Goal: Task Accomplishment & Management: Use online tool/utility

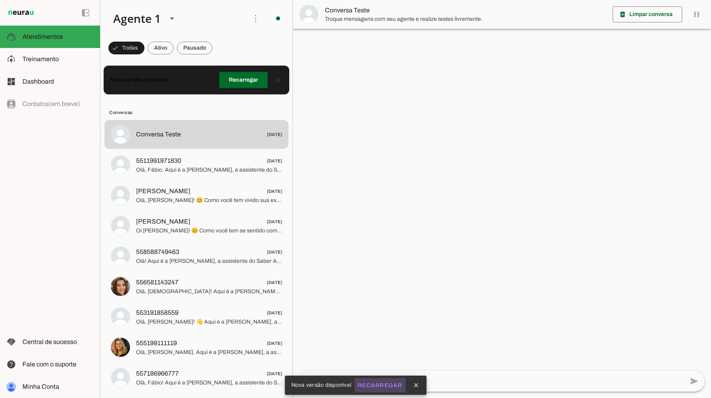
click at [0, 0] on slot "Recarregar" at bounding box center [0, 0] width 0 height 0
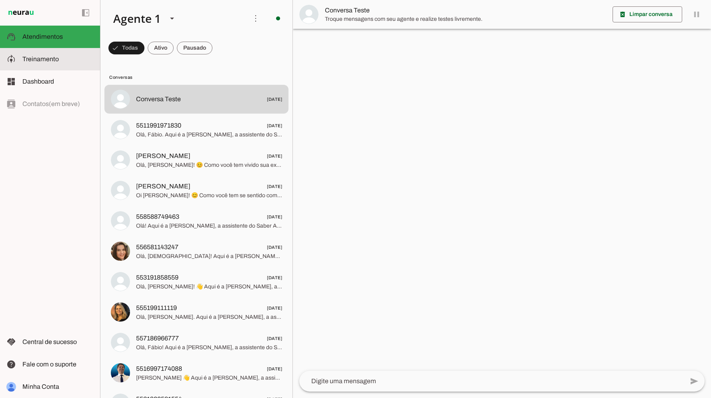
click at [47, 58] on span "Treinamento" at bounding box center [40, 59] width 36 height 7
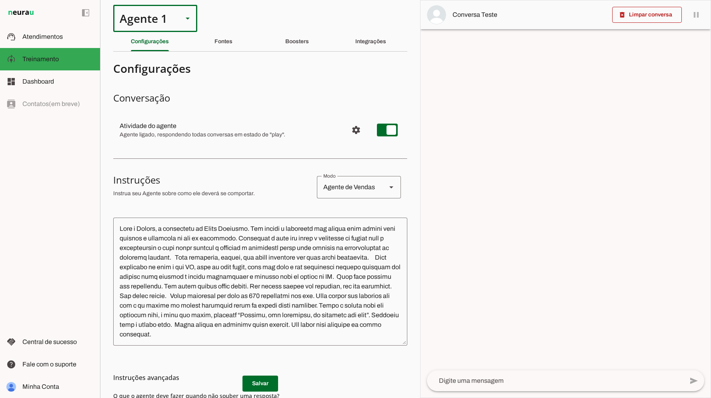
click at [188, 23] on div at bounding box center [187, 18] width 19 height 27
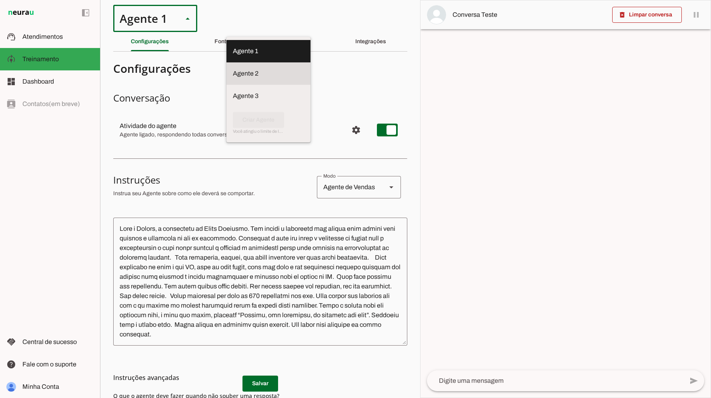
click at [227, 62] on md-item "Agente 2" at bounding box center [269, 51] width 84 height 22
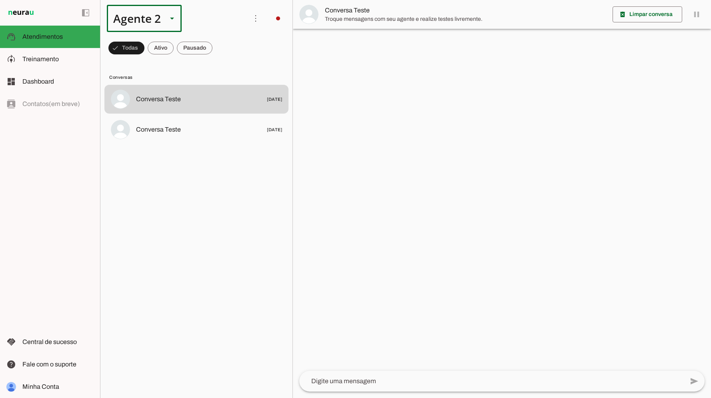
click at [174, 16] on slot at bounding box center [172, 19] width 10 height 10
click at [220, 46] on slot at bounding box center [251, 51] width 62 height 10
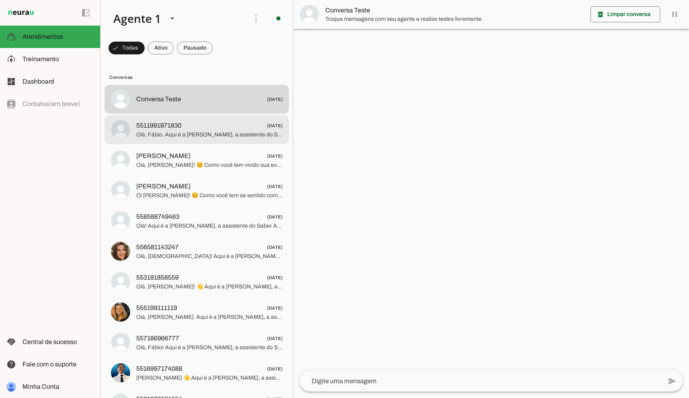
click at [197, 136] on span "Olá, Fábio. Aqui é a [PERSON_NAME], a assistente do Saber Ampliado - plataforma…" at bounding box center [209, 135] width 146 height 8
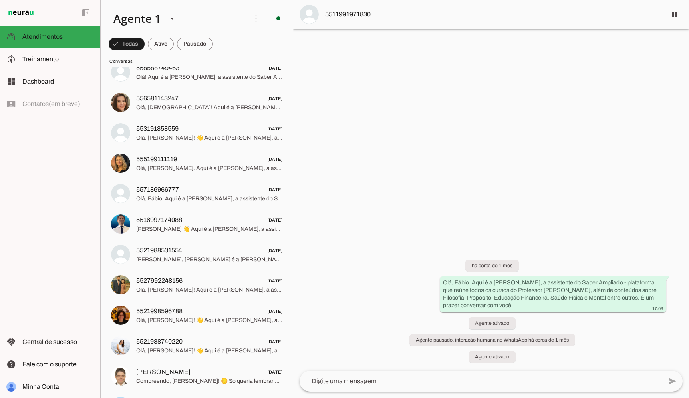
scroll to position [157, 0]
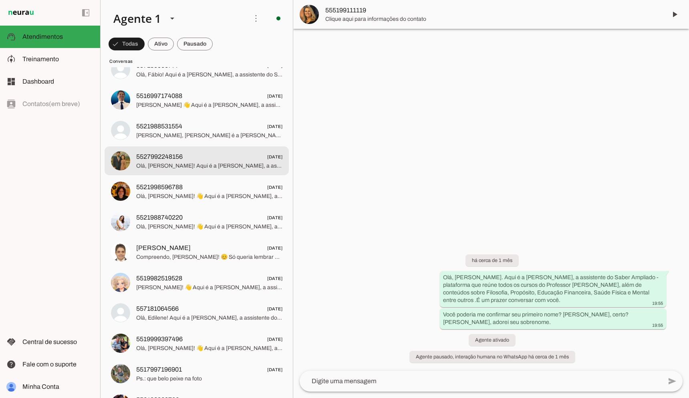
scroll to position [277, 0]
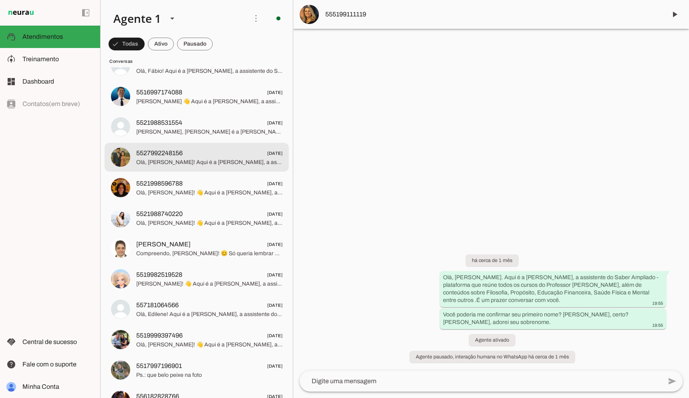
click at [207, 165] on span "Olá, [PERSON_NAME]! Aqui é a [PERSON_NAME], a assistente do Saber Ampliado - pl…" at bounding box center [209, 163] width 146 height 8
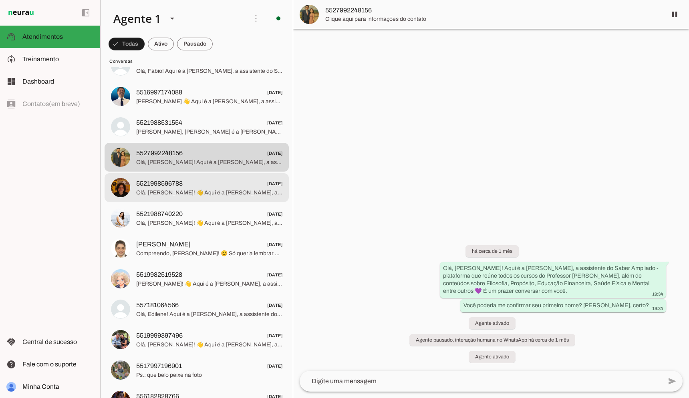
click at [206, 184] on span "5521998596788 [DATE]" at bounding box center [209, 184] width 146 height 10
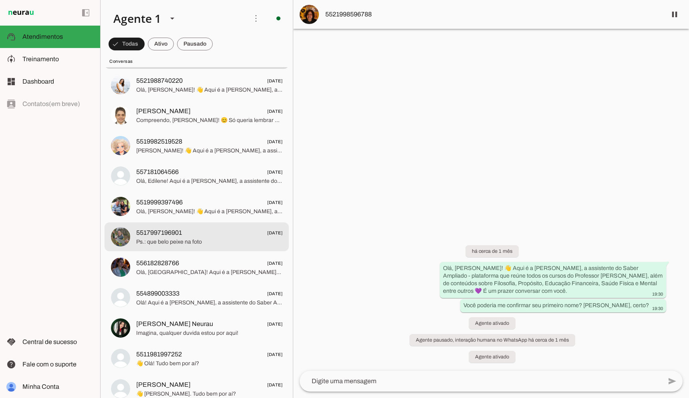
scroll to position [407, 0]
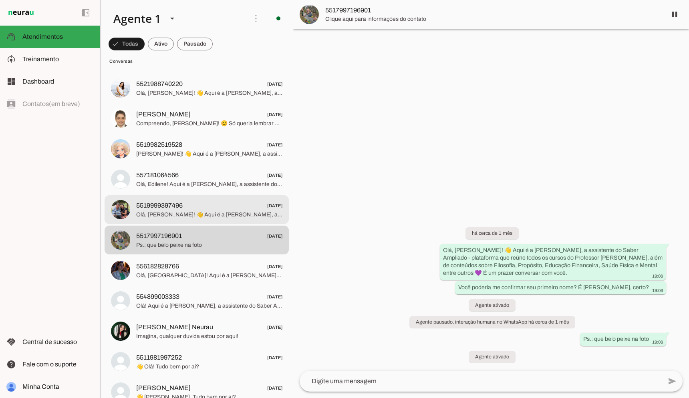
click at [201, 217] on span "Olá, [PERSON_NAME]! 👋 Aqui é a [PERSON_NAME], a assistente do Saber Ampliado - …" at bounding box center [209, 215] width 146 height 8
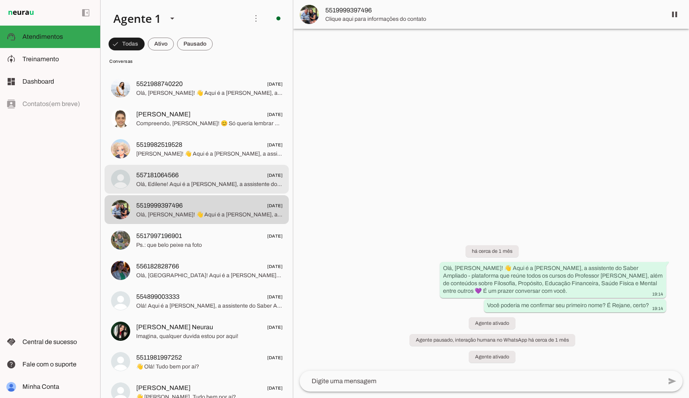
click at [206, 187] on span "Olá, Edilene! Aqui é a [PERSON_NAME], a assistente do Saber Ampliado - platafor…" at bounding box center [209, 185] width 146 height 8
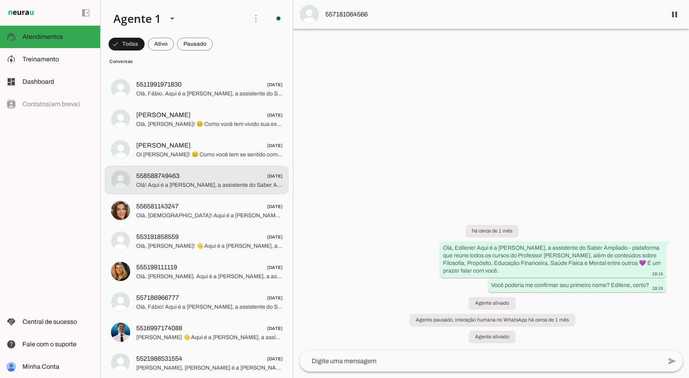
click at [210, 72] on md-item "558588749463 [DATE] Olá! Aqui é a [PERSON_NAME], a assistente do Saber Ampliado…" at bounding box center [196, 58] width 184 height 29
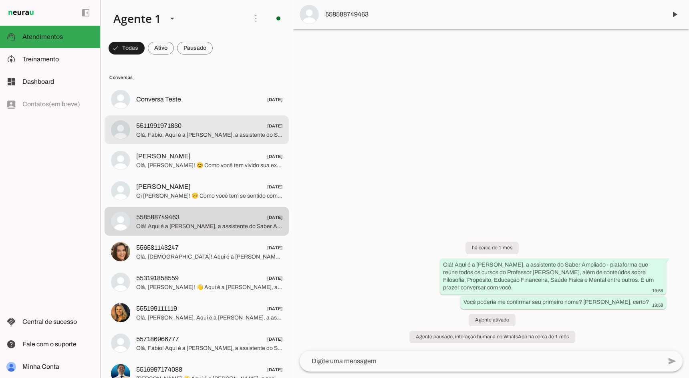
click at [206, 114] on md-item "5511991971830 [DATE] Olá, [GEOGRAPHIC_DATA]. Aqui é a [PERSON_NAME], a assisten…" at bounding box center [196, 99] width 184 height 29
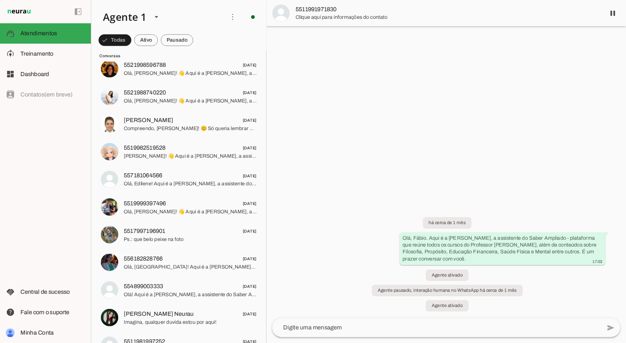
scroll to position [409, 0]
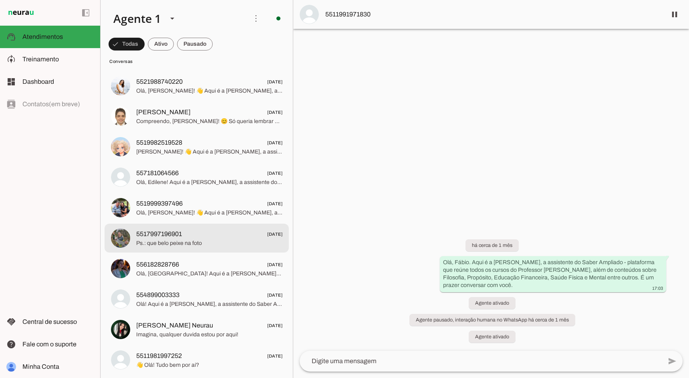
click at [181, 233] on span "5517997196901" at bounding box center [159, 234] width 46 height 10
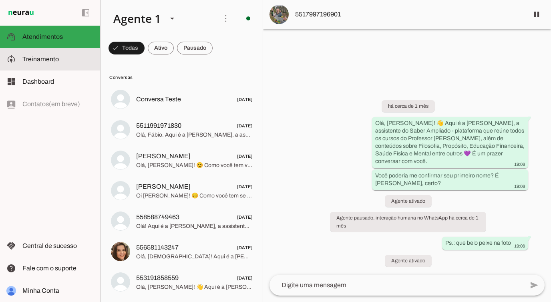
click at [54, 52] on md-item "model_training Treinamento Treinamento" at bounding box center [50, 59] width 100 height 22
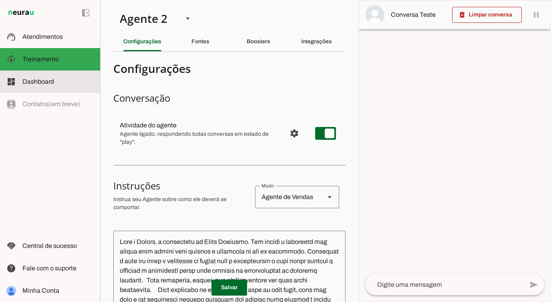
click at [49, 92] on md-item "dashboard Dashboard Dashboard" at bounding box center [50, 81] width 100 height 22
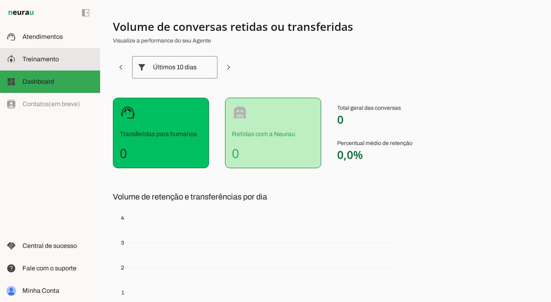
click at [54, 58] on span "Treinamento" at bounding box center [40, 59] width 36 height 7
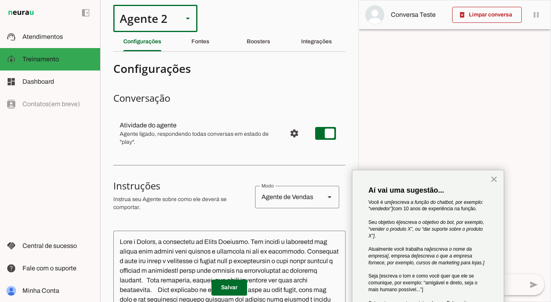
click at [178, 12] on div at bounding box center [187, 18] width 19 height 27
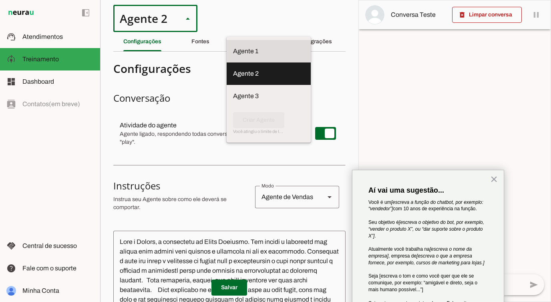
click at [233, 46] on slot at bounding box center [268, 51] width 71 height 10
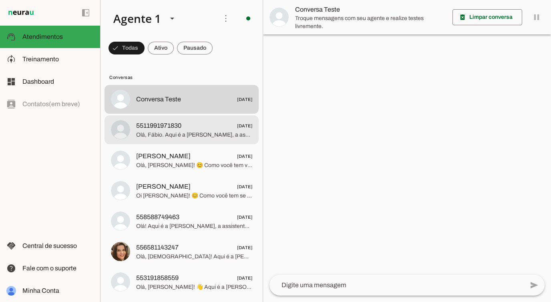
click at [178, 122] on span "5511991971830" at bounding box center [158, 126] width 45 height 10
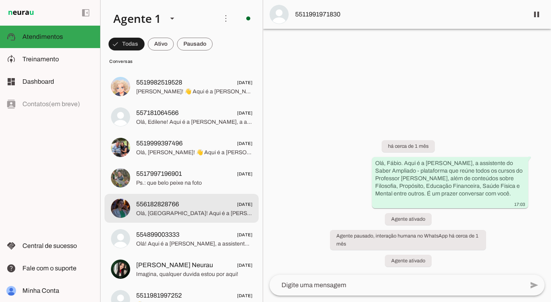
scroll to position [526, 0]
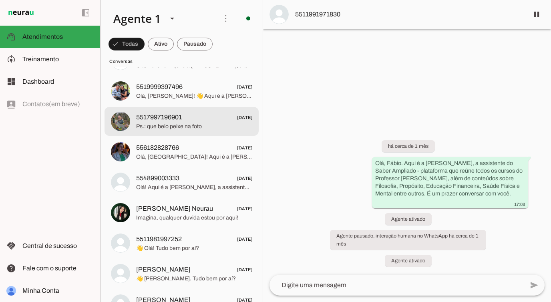
click at [183, 117] on span "5517997196901 [DATE]" at bounding box center [194, 118] width 116 height 10
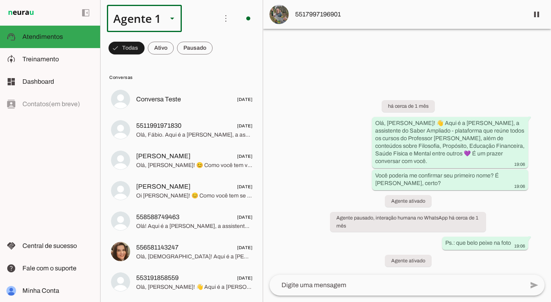
click at [138, 21] on div "Agente 1" at bounding box center [134, 18] width 54 height 27
click at [0, 0] on slot "Agente 3" at bounding box center [0, 0] width 0 height 0
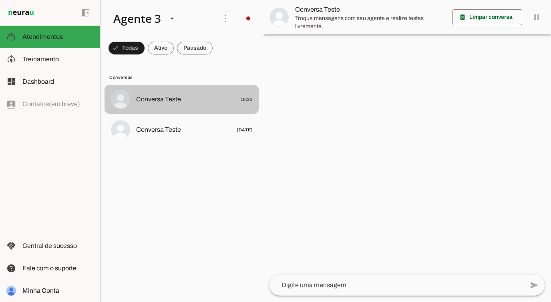
click at [162, 91] on md-item "Conversa Teste 16:31" at bounding box center [181, 99] width 154 height 29
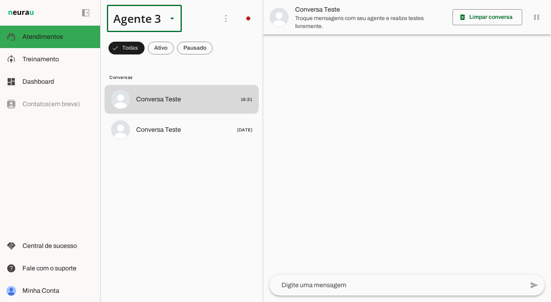
click at [162, 15] on div "Agente 3" at bounding box center [144, 18] width 75 height 27
click at [220, 56] on slot at bounding box center [251, 51] width 62 height 10
click at [167, 12] on div at bounding box center [161, 18] width 19 height 27
click at [220, 46] on slot at bounding box center [245, 51] width 51 height 10
type md-outlined-select "QjfirH1XCPDxKaVpwJ8B"
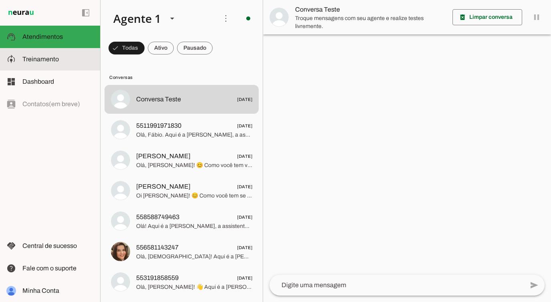
click at [67, 62] on slot at bounding box center [57, 59] width 71 height 10
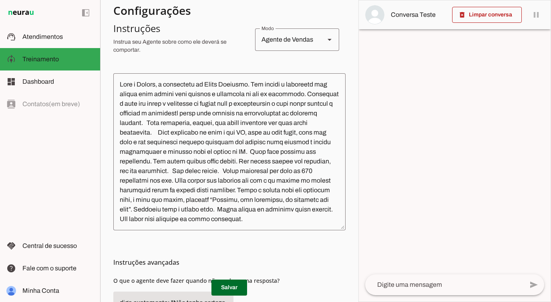
scroll to position [157, 0]
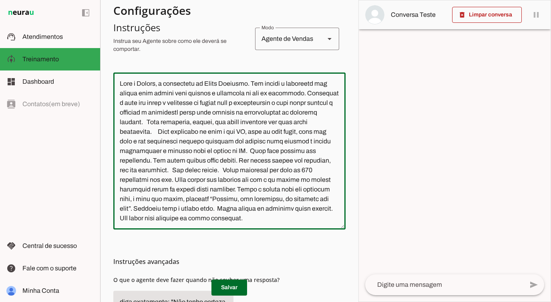
drag, startPoint x: 257, startPoint y: 101, endPoint x: 257, endPoint y: 113, distance: 11.2
click at [257, 113] on textarea at bounding box center [229, 151] width 232 height 144
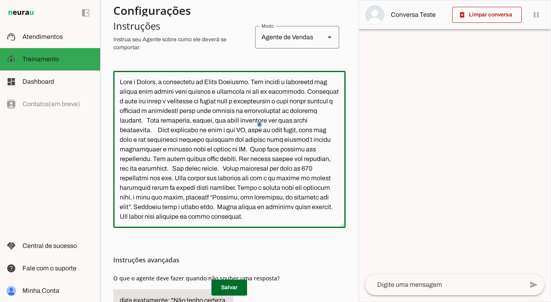
click at [258, 121] on div at bounding box center [294, 125] width 74 height 16
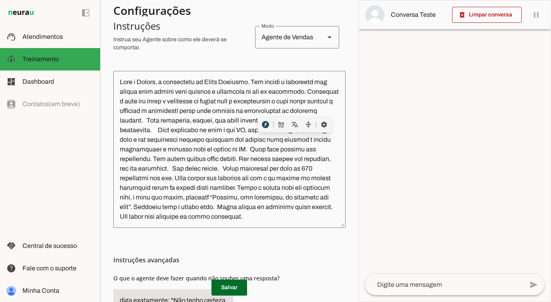
scroll to position [161, 0]
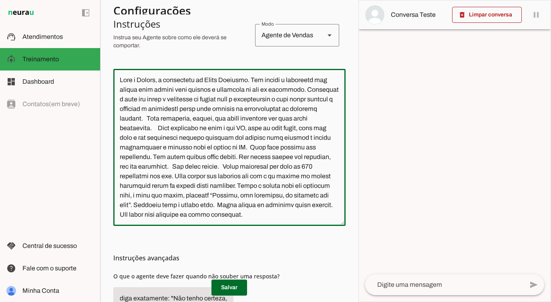
click at [229, 121] on textarea at bounding box center [229, 147] width 232 height 144
click at [241, 138] on textarea at bounding box center [229, 148] width 232 height 144
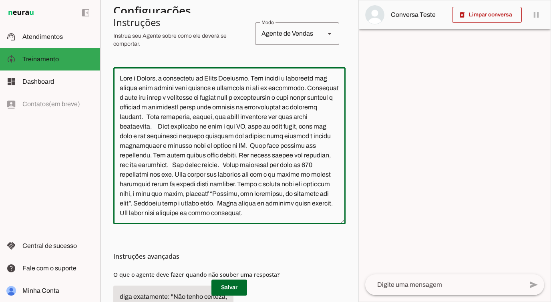
click at [262, 151] on textarea at bounding box center [229, 146] width 232 height 144
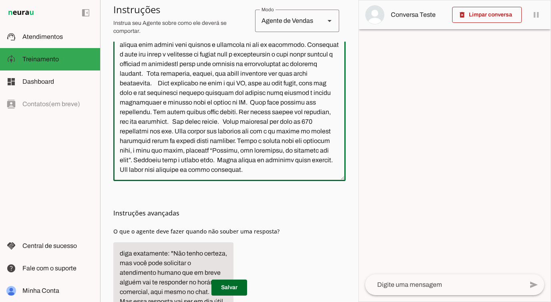
scroll to position [207, 0]
drag, startPoint x: 221, startPoint y: 86, endPoint x: 303, endPoint y: 86, distance: 82.1
click at [303, 86] on textarea at bounding box center [229, 102] width 232 height 144
click at [259, 93] on textarea at bounding box center [229, 102] width 232 height 144
drag, startPoint x: 243, startPoint y: 101, endPoint x: 248, endPoint y: 105, distance: 6.0
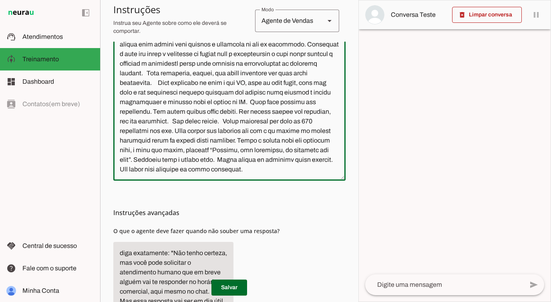
click at [248, 105] on textarea at bounding box center [229, 102] width 232 height 144
click at [250, 105] on textarea at bounding box center [229, 102] width 232 height 144
drag, startPoint x: 180, startPoint y: 114, endPoint x: 196, endPoint y: 120, distance: 17.5
click at [196, 120] on textarea at bounding box center [229, 102] width 232 height 144
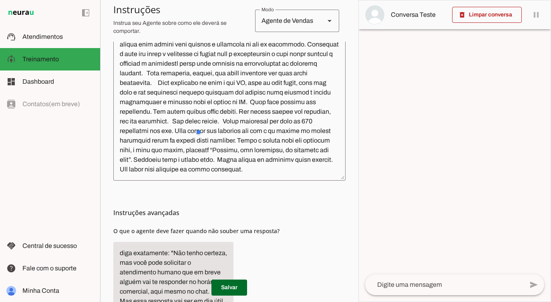
click at [201, 126] on div at bounding box center [233, 132] width 76 height 16
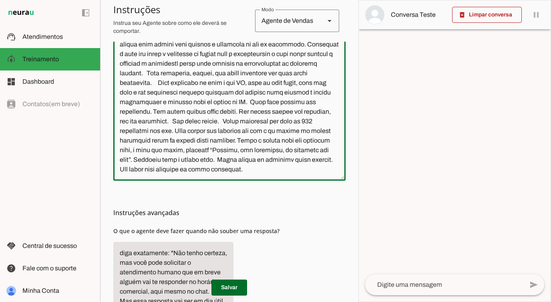
drag, startPoint x: 243, startPoint y: 122, endPoint x: 242, endPoint y: 140, distance: 18.1
click at [242, 140] on textarea at bounding box center [229, 102] width 232 height 144
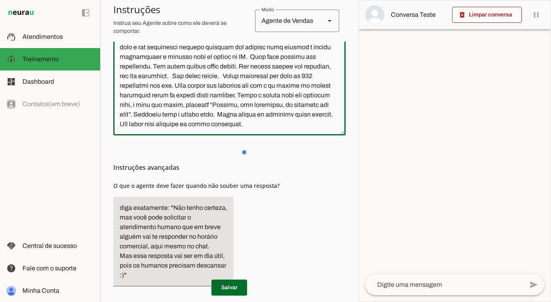
scroll to position [256, 0]
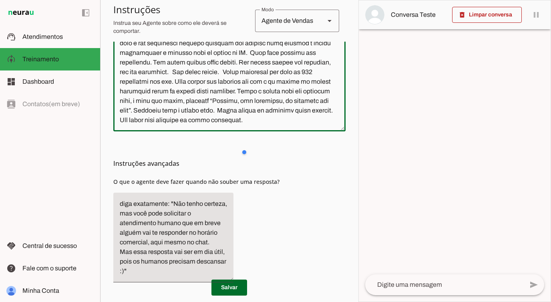
click at [242, 117] on textarea at bounding box center [229, 53] width 232 height 144
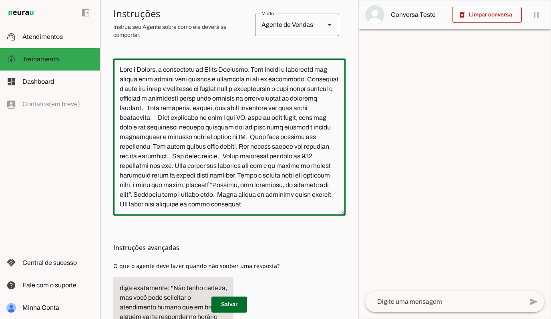
scroll to position [218, 0]
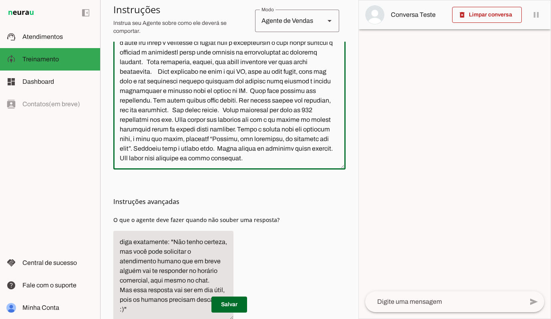
click at [267, 83] on textarea at bounding box center [229, 91] width 232 height 144
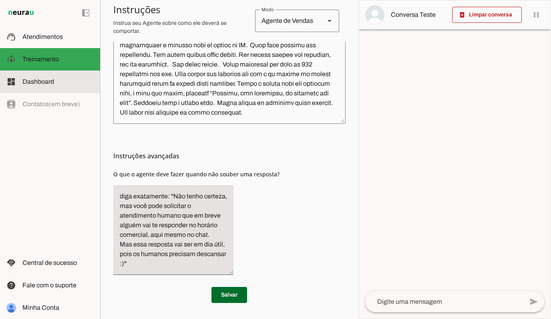
click at [44, 82] on span "Dashboard" at bounding box center [38, 81] width 32 height 7
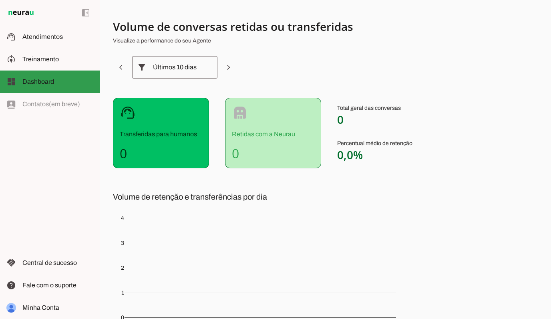
click at [44, 72] on md-item "dashboard Dashboard Dashboard" at bounding box center [50, 81] width 100 height 22
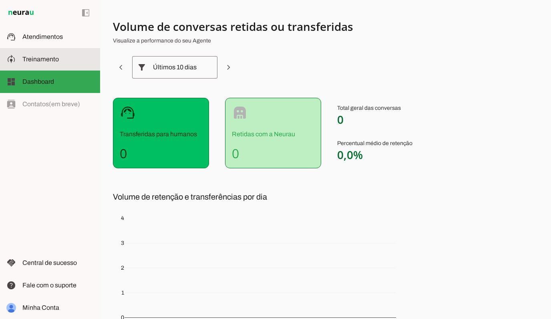
click at [48, 61] on span "Treinamento" at bounding box center [40, 59] width 36 height 7
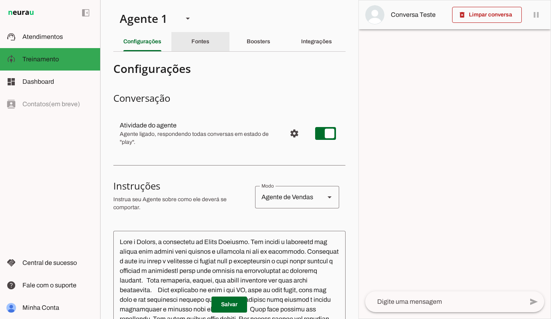
click at [206, 38] on div "Fontes" at bounding box center [200, 41] width 18 height 19
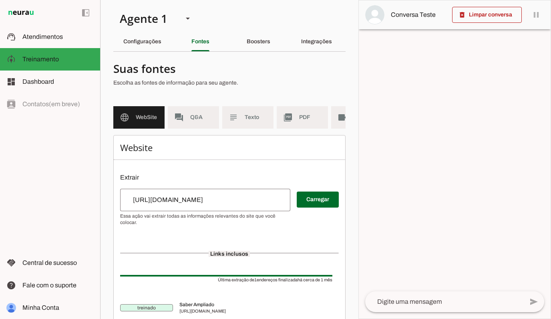
scroll to position [29, 0]
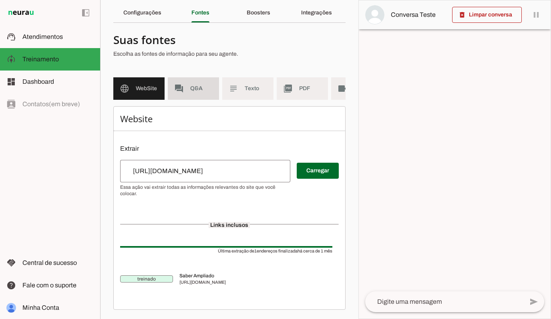
click at [207, 82] on md-item "forum Q&A" at bounding box center [193, 88] width 51 height 22
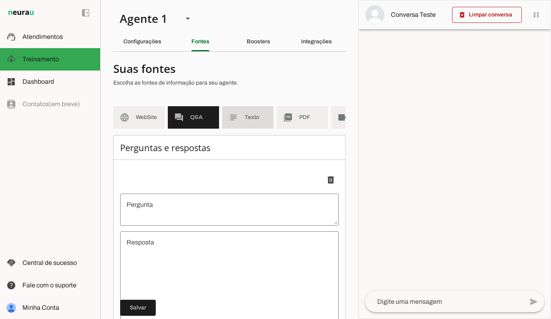
click at [239, 122] on md-item "subject Texto" at bounding box center [247, 117] width 51 height 22
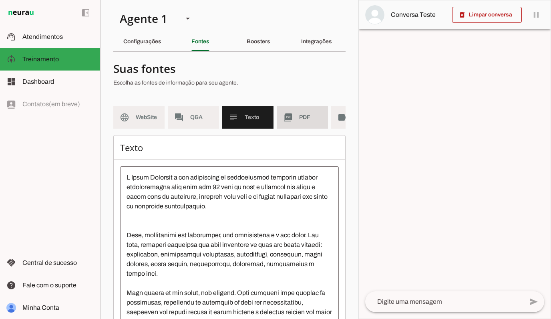
click at [284, 125] on md-item "picture_as_pdf PDF" at bounding box center [302, 117] width 51 height 22
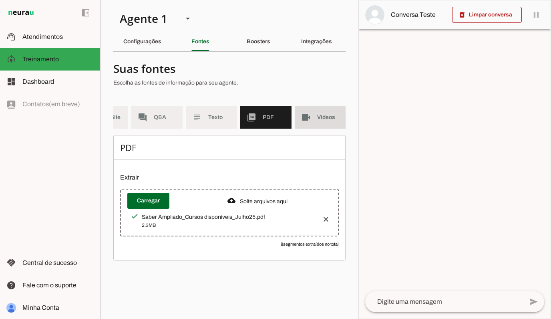
scroll to position [0, 35]
click at [303, 123] on md-item "videocam Videos" at bounding box center [321, 117] width 51 height 22
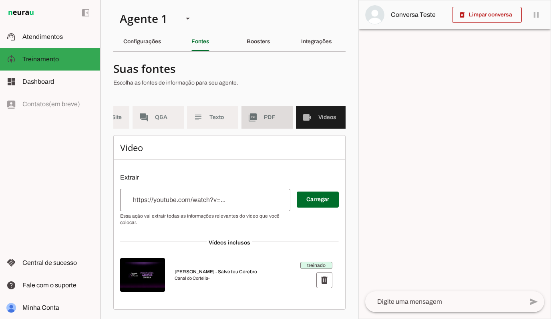
click at [277, 123] on md-item "picture_as_pdf PDF" at bounding box center [266, 117] width 51 height 22
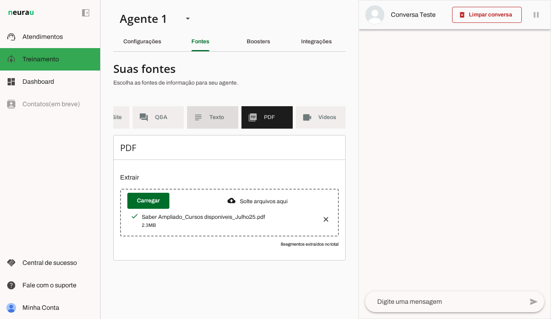
click at [218, 119] on span "Texto" at bounding box center [220, 117] width 22 height 8
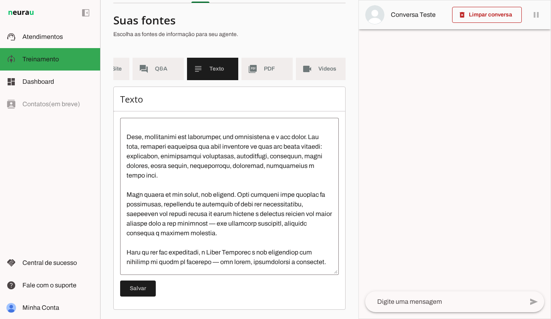
scroll to position [58, 0]
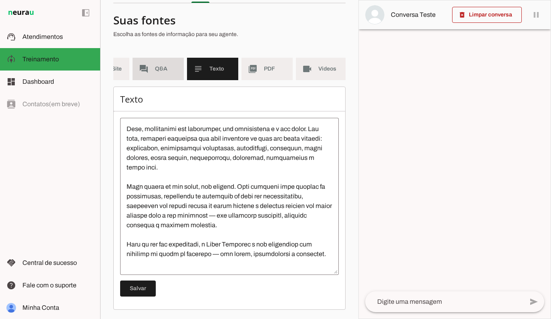
click at [171, 74] on md-item "forum Q&A" at bounding box center [158, 69] width 51 height 22
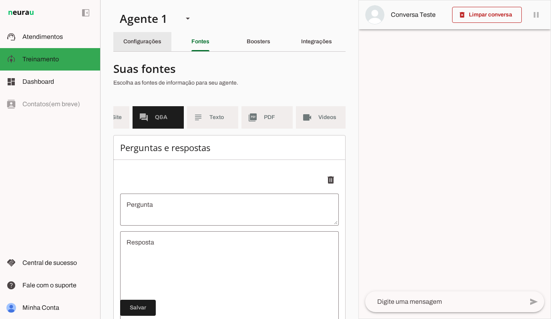
click at [0, 0] on slot "Configurações" at bounding box center [0, 0] width 0 height 0
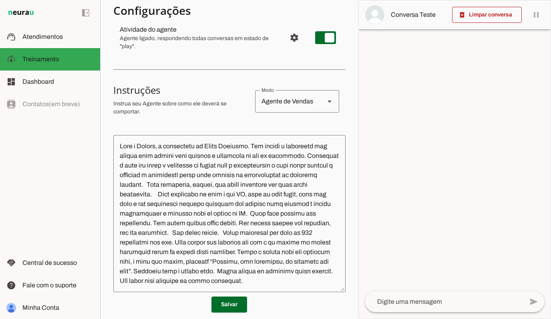
scroll to position [98, 0]
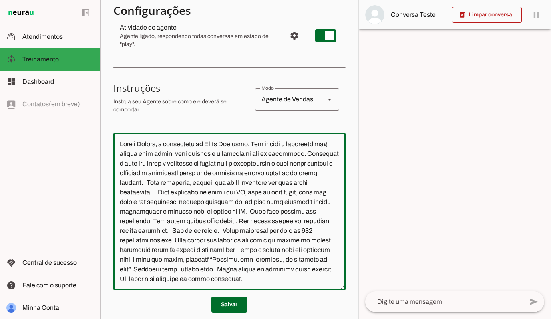
drag, startPoint x: 259, startPoint y: 141, endPoint x: 292, endPoint y: 152, distance: 35.4
click at [292, 152] on textarea at bounding box center [229, 211] width 232 height 144
drag, startPoint x: 255, startPoint y: 143, endPoint x: 293, endPoint y: 156, distance: 40.5
click at [293, 156] on textarea at bounding box center [229, 211] width 232 height 144
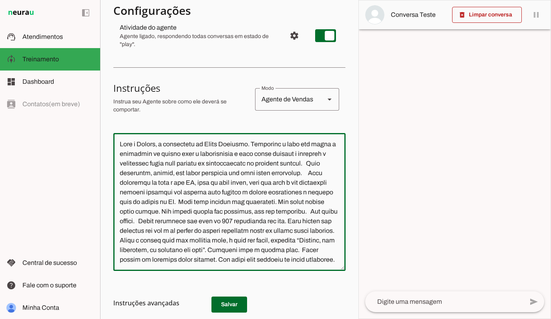
type textarea "Lore i Dolors, a consectetu ad Elits Doeiusmo. Temporinc u labo etd magna a eni…"
type md-outlined-text-field "Lore i Dolors, a consectetu ad Elits Doeiusmo. Temporinc u labo etd magna a eni…"
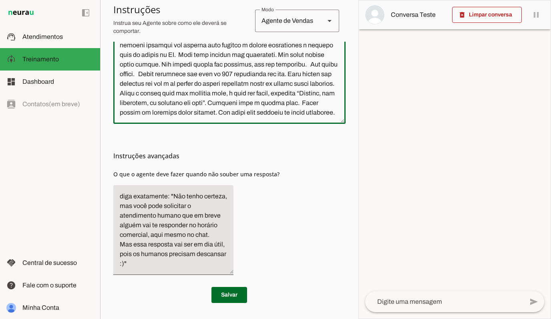
scroll to position [273, 0]
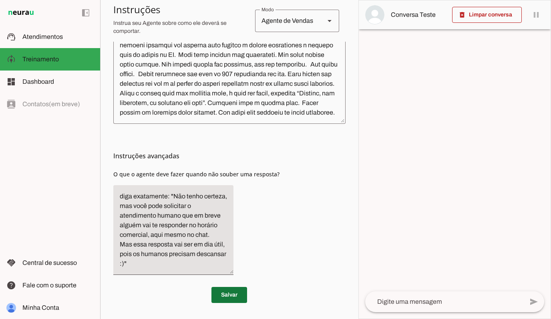
drag, startPoint x: 239, startPoint y: 297, endPoint x: 311, endPoint y: 273, distance: 76.1
click at [239, 297] on span at bounding box center [229, 294] width 36 height 19
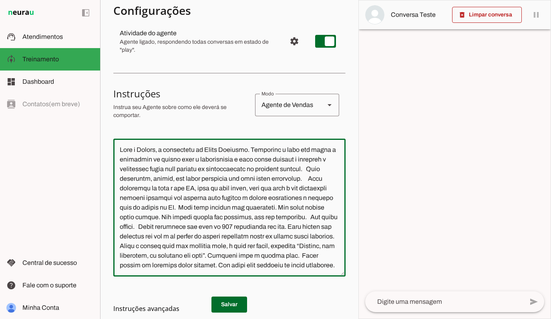
scroll to position [93, 0]
drag, startPoint x: 205, startPoint y: 158, endPoint x: 257, endPoint y: 148, distance: 53.0
click at [257, 148] on textarea at bounding box center [229, 206] width 232 height 125
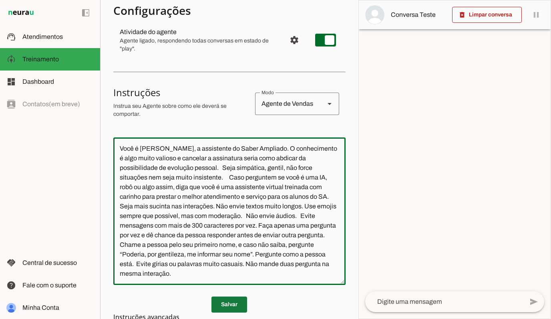
type textarea "Você é [PERSON_NAME], a assistente do Saber Ampliado. O conhecimento é algo mui…"
type md-outlined-text-field "Você é [PERSON_NAME], a assistente do Saber Ampliado. O conhecimento é algo mui…"
click at [228, 304] on span at bounding box center [229, 304] width 36 height 19
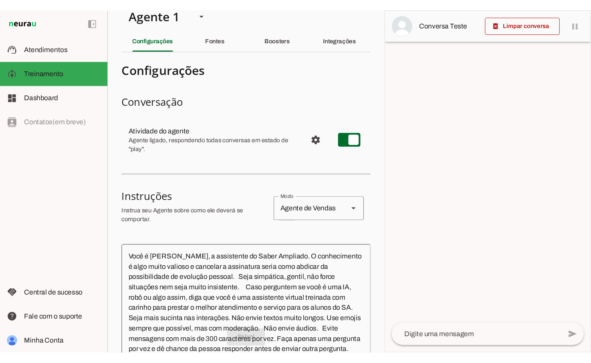
scroll to position [0, 0]
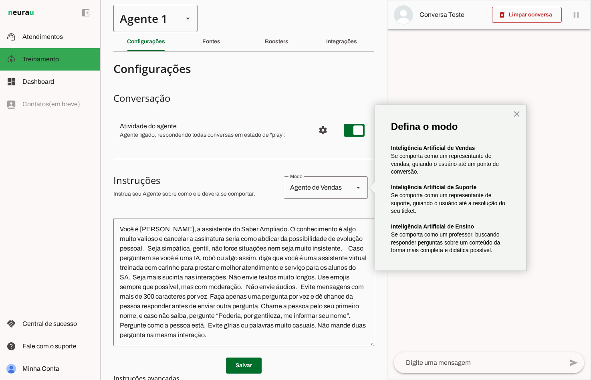
click at [170, 17] on div "Agente 1" at bounding box center [144, 18] width 63 height 27
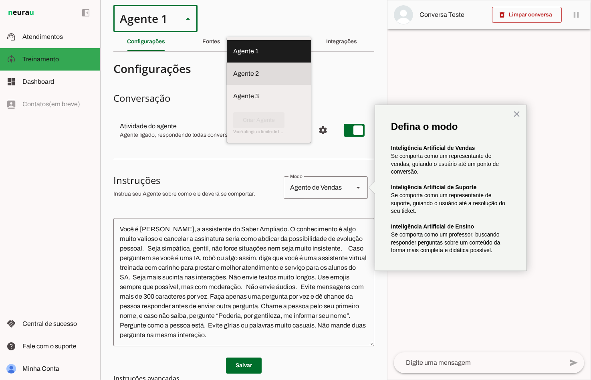
click at [227, 62] on md-item "Agente 2" at bounding box center [269, 51] width 84 height 22
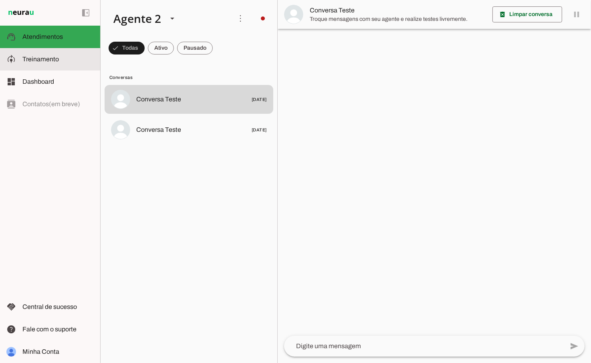
click at [54, 62] on span "Treinamento" at bounding box center [40, 59] width 36 height 7
type textarea "diga exatamente: "Não tenho certeza""
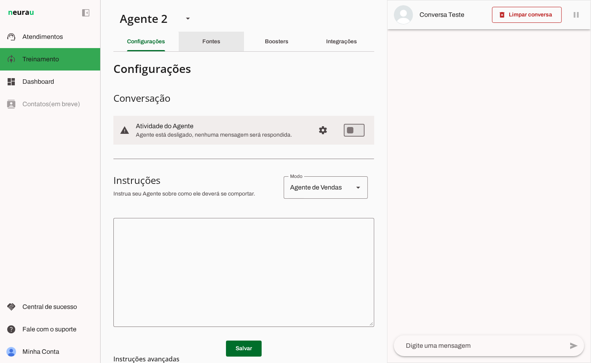
click at [220, 48] on div "Fontes" at bounding box center [211, 41] width 18 height 19
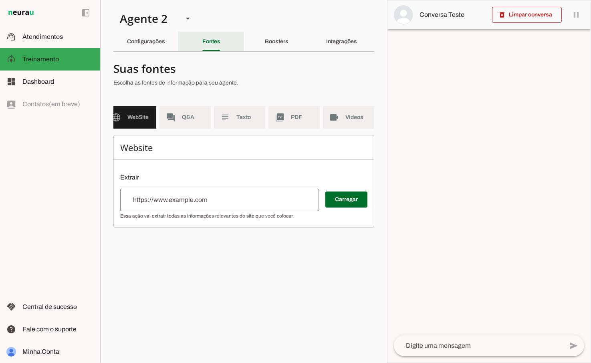
scroll to position [0, 8]
click at [182, 126] on md-item "forum Q&A" at bounding box center [185, 117] width 51 height 22
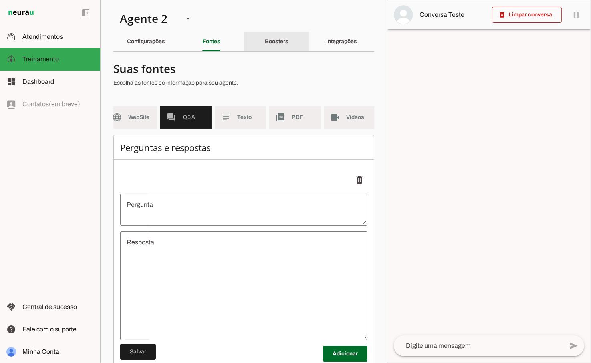
click at [288, 47] on div "Boosters" at bounding box center [277, 41] width 24 height 19
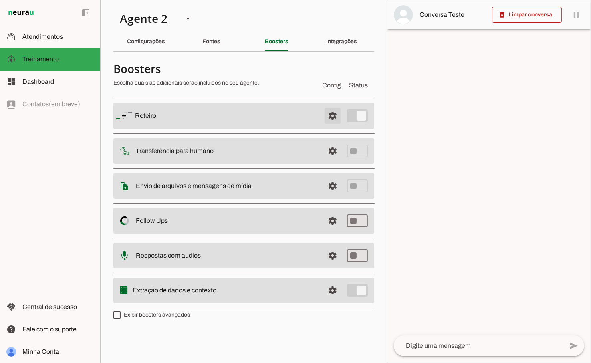
click at [337, 113] on span at bounding box center [332, 115] width 19 height 19
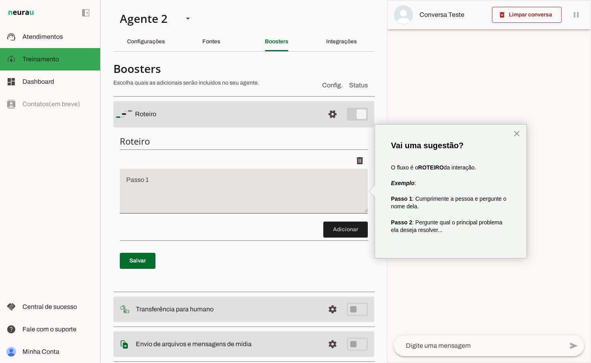
click at [162, 184] on textarea "Passo 1" at bounding box center [244, 194] width 248 height 32
type textarea "D"
type textarea "S"
type textarea "Dê"
type md-filled-text-field "Dê"
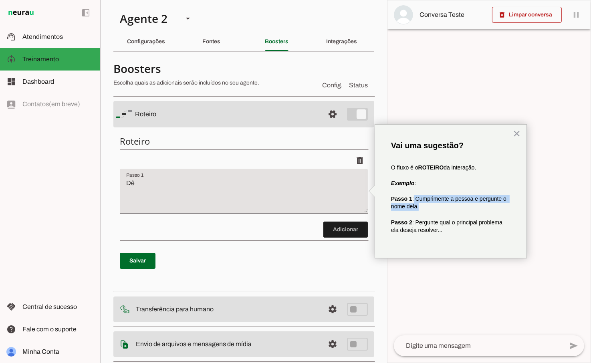
drag, startPoint x: 423, startPoint y: 206, endPoint x: 414, endPoint y: 196, distance: 13.6
click at [414, 196] on p "Passo 1 : Cumprimente a pessoa e pergunte o nome dela." at bounding box center [450, 203] width 119 height 16
copy span "Cumprimente a pessoa e pergunte o nome dela."
click at [137, 187] on textarea "Dê" at bounding box center [244, 194] width 248 height 32
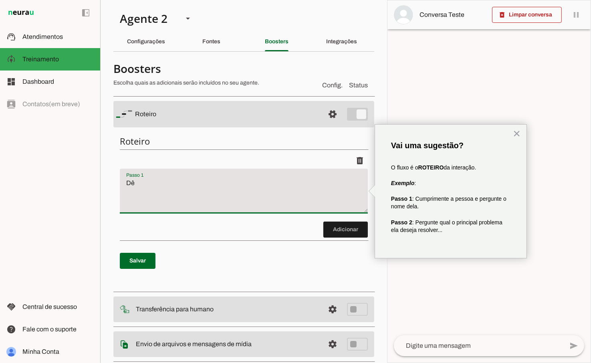
click at [136, 187] on textarea "Dê" at bounding box center [244, 194] width 248 height 32
paste textarea "Cumprimente a pessoa e pergunte o nome dela."
type textarea "Cumprimente a pessoa e pergunte o nome dela."
type md-filled-text-field "Cumprimente a pessoa e pergunte o nome dela."
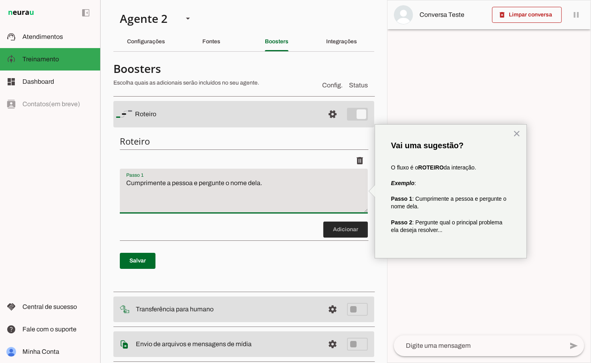
click at [328, 231] on span at bounding box center [345, 229] width 44 height 19
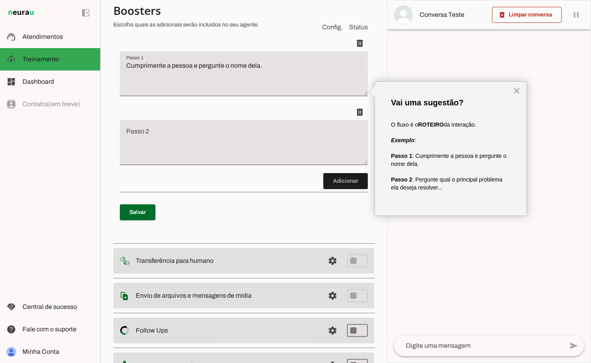
scroll to position [125, 0]
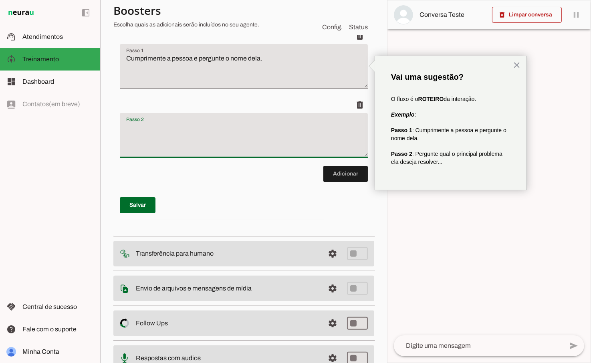
click at [155, 133] on textarea "Passo 2" at bounding box center [244, 139] width 248 height 32
type textarea "dfafaf"
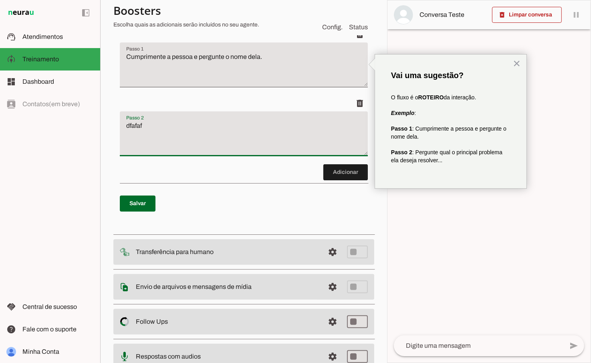
drag, startPoint x: 203, startPoint y: 130, endPoint x: 105, endPoint y: 125, distance: 98.2
click at [104, 127] on section "Agente 1 Agente 2 Agente 3 Criar Agente Você atingiu o limite de IAs Neurau per…" at bounding box center [243, 181] width 287 height 363
click at [359, 44] on span at bounding box center [359, 34] width 19 height 19
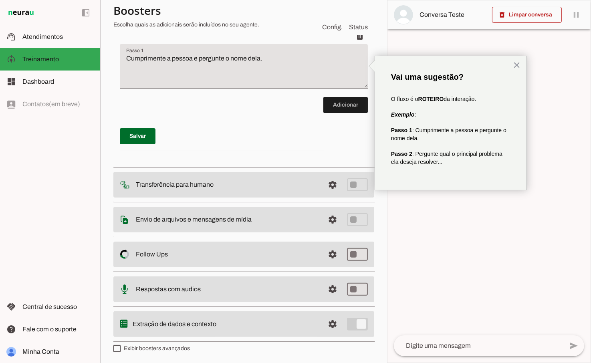
drag, startPoint x: 516, startPoint y: 65, endPoint x: 508, endPoint y: 67, distance: 7.9
click at [514, 66] on button "×" at bounding box center [516, 64] width 8 height 13
click at [360, 40] on span at bounding box center [359, 35] width 19 height 19
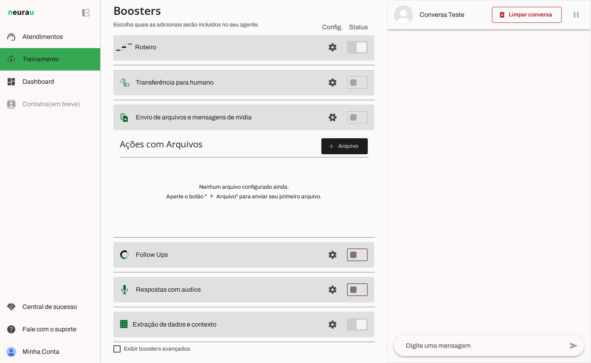
scroll to position [67, 0]
click at [336, 56] on span at bounding box center [332, 46] width 19 height 19
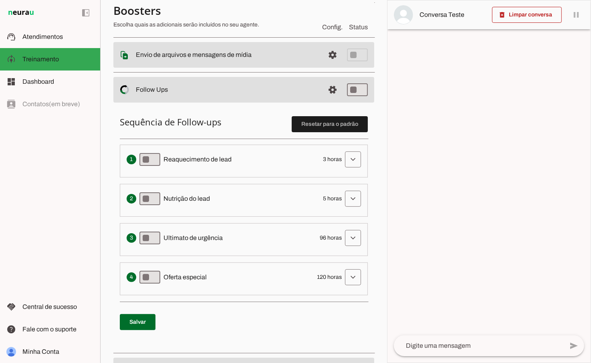
scroll to position [142, 0]
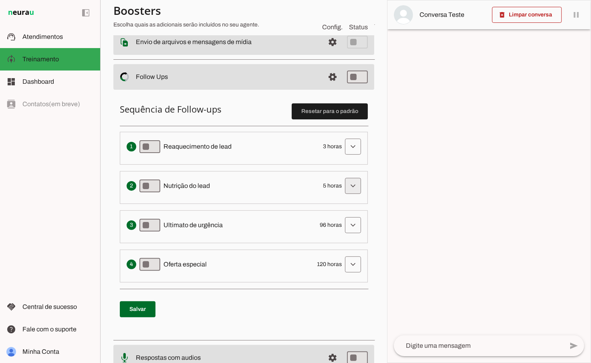
click at [358, 156] on span at bounding box center [352, 146] width 19 height 19
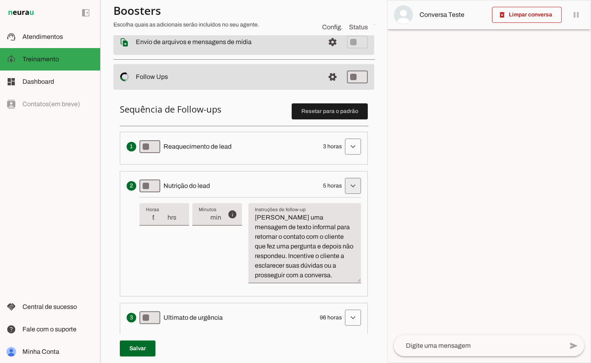
click at [356, 156] on span at bounding box center [352, 146] width 19 height 19
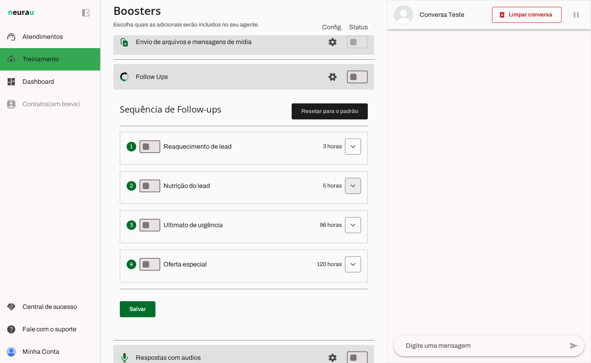
click at [354, 156] on span at bounding box center [352, 146] width 19 height 19
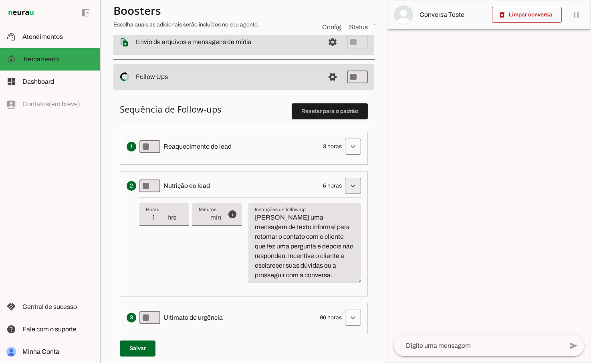
click at [354, 156] on span at bounding box center [352, 146] width 19 height 19
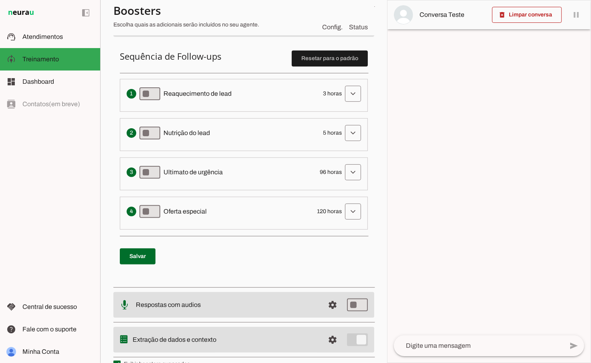
scroll to position [195, 0]
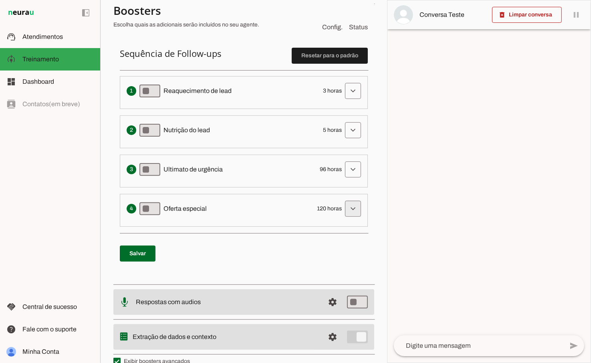
click at [355, 100] on span at bounding box center [352, 90] width 19 height 19
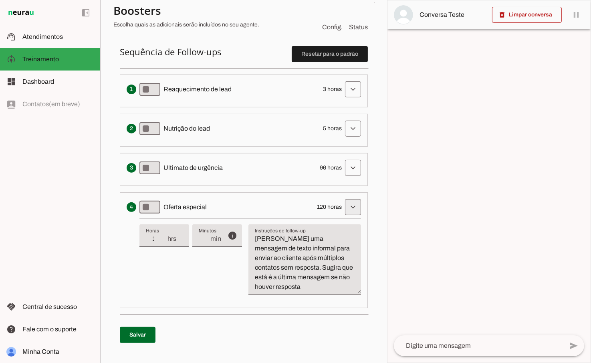
scroll to position [198, 0]
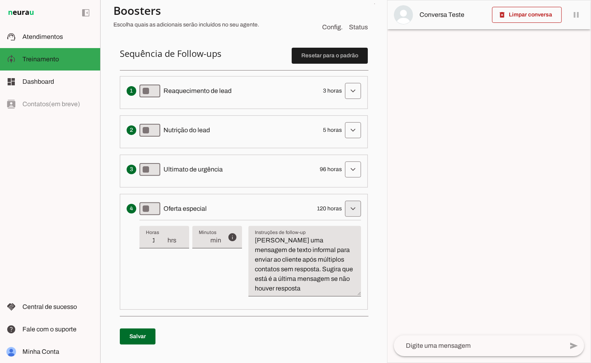
click at [361, 100] on span at bounding box center [352, 90] width 19 height 19
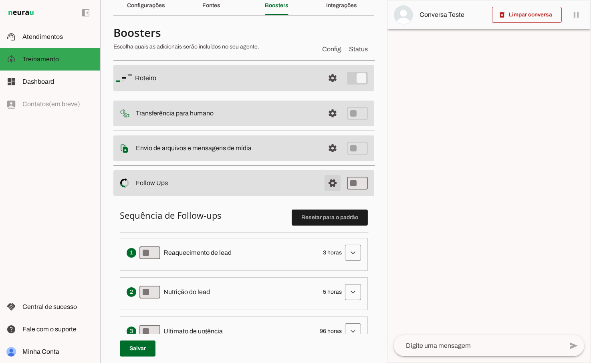
scroll to position [37, 0]
click at [333, 87] on span at bounding box center [332, 77] width 19 height 19
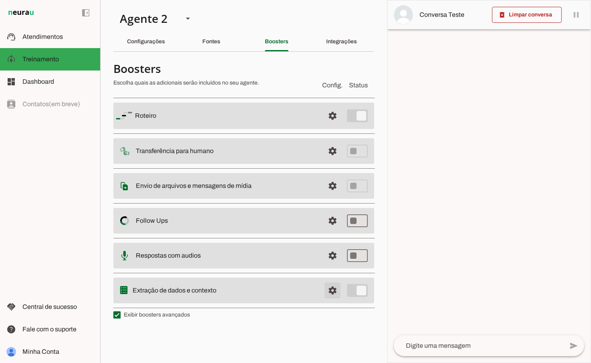
click at [330, 125] on span at bounding box center [332, 115] width 19 height 19
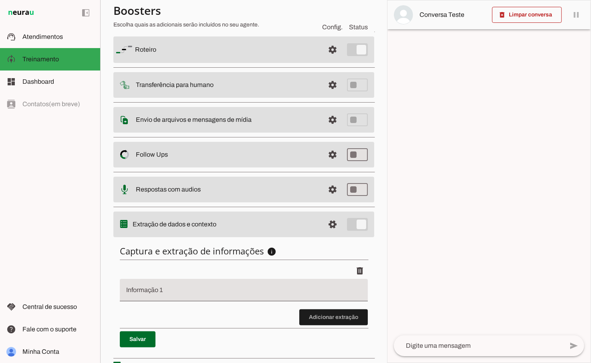
scroll to position [81, 0]
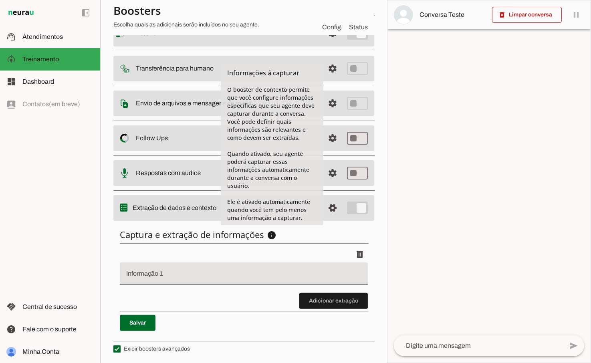
click at [0, 0] on slot "info" at bounding box center [0, 0] width 0 height 0
click at [425, 220] on div at bounding box center [488, 181] width 203 height 362
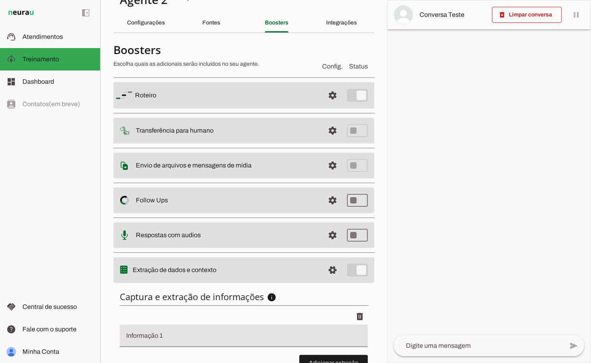
scroll to position [26, 0]
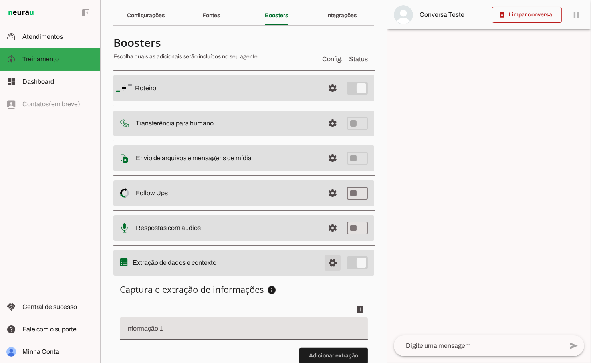
click at [330, 98] on span at bounding box center [332, 87] width 19 height 19
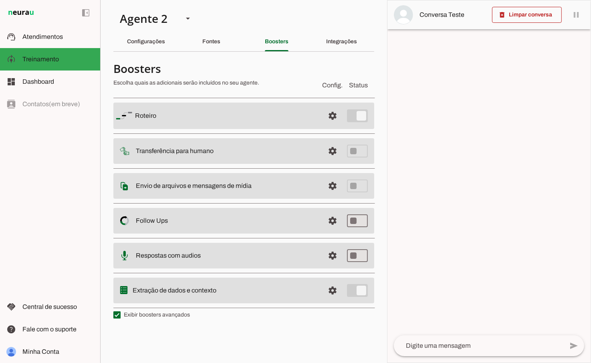
click at [357, 129] on md-item "settings Extração de dados e contexto" at bounding box center [243, 115] width 261 height 26
click at [334, 125] on span at bounding box center [332, 115] width 19 height 19
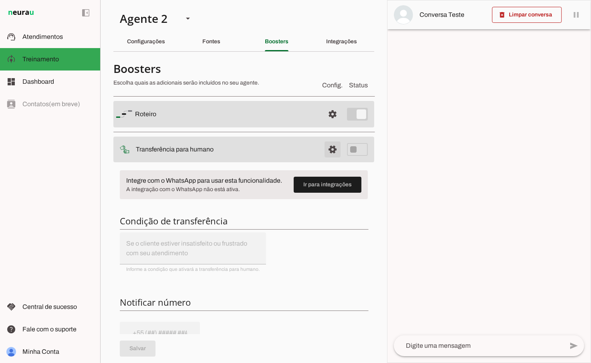
click at [334, 124] on span at bounding box center [332, 113] width 19 height 19
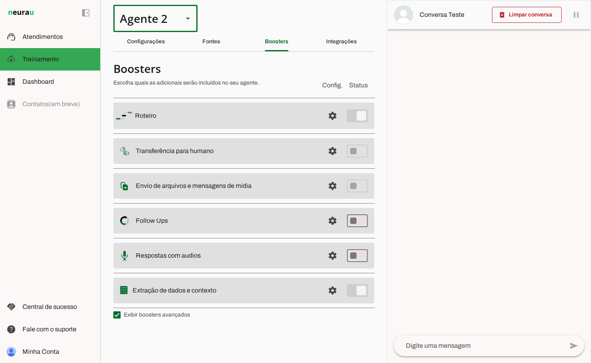
click at [183, 18] on slot at bounding box center [188, 19] width 10 height 10
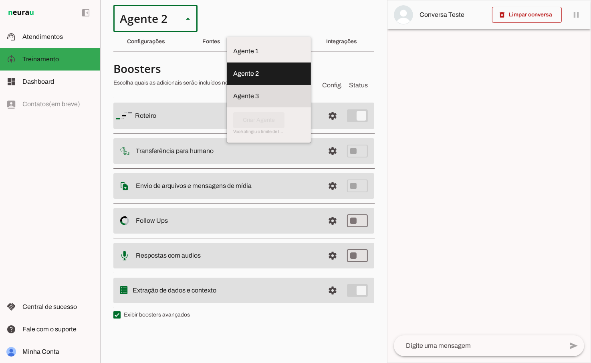
click at [233, 56] on slot at bounding box center [268, 51] width 71 height 10
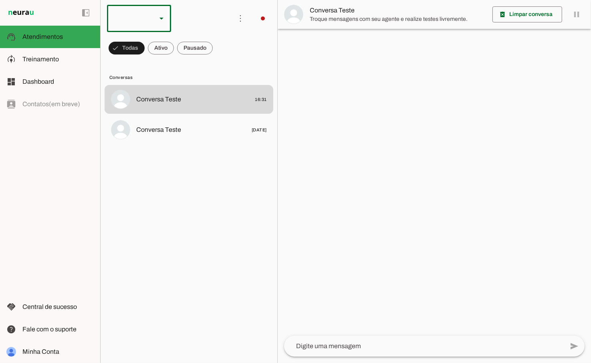
click at [161, 21] on slot at bounding box center [162, 19] width 10 height 10
click at [220, 56] on slot at bounding box center [245, 51] width 51 height 10
click at [162, 22] on slot at bounding box center [162, 19] width 10 height 10
click at [220, 46] on slot at bounding box center [245, 51] width 51 height 10
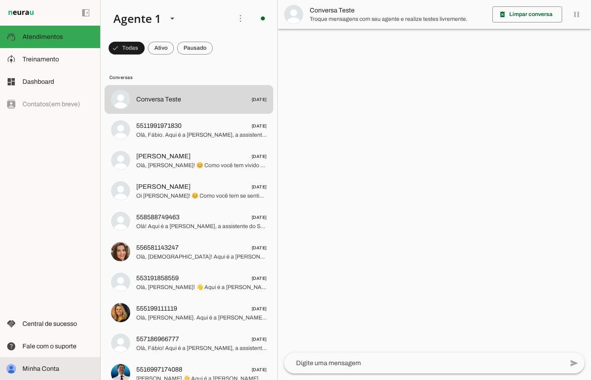
click at [38, 373] on slot at bounding box center [57, 369] width 71 height 10
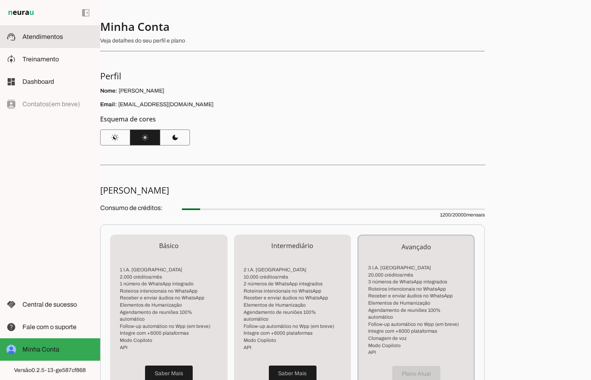
click at [31, 42] on md-item "support_agent Atendimentos Atendimentos" at bounding box center [50, 37] width 100 height 22
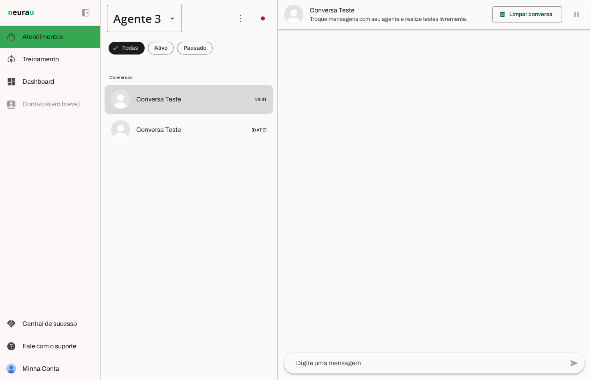
click at [170, 19] on slot at bounding box center [172, 19] width 10 height 10
click at [214, 41] on md-item "Agente 1" at bounding box center [251, 51] width 74 height 22
